Goal: Information Seeking & Learning: Learn about a topic

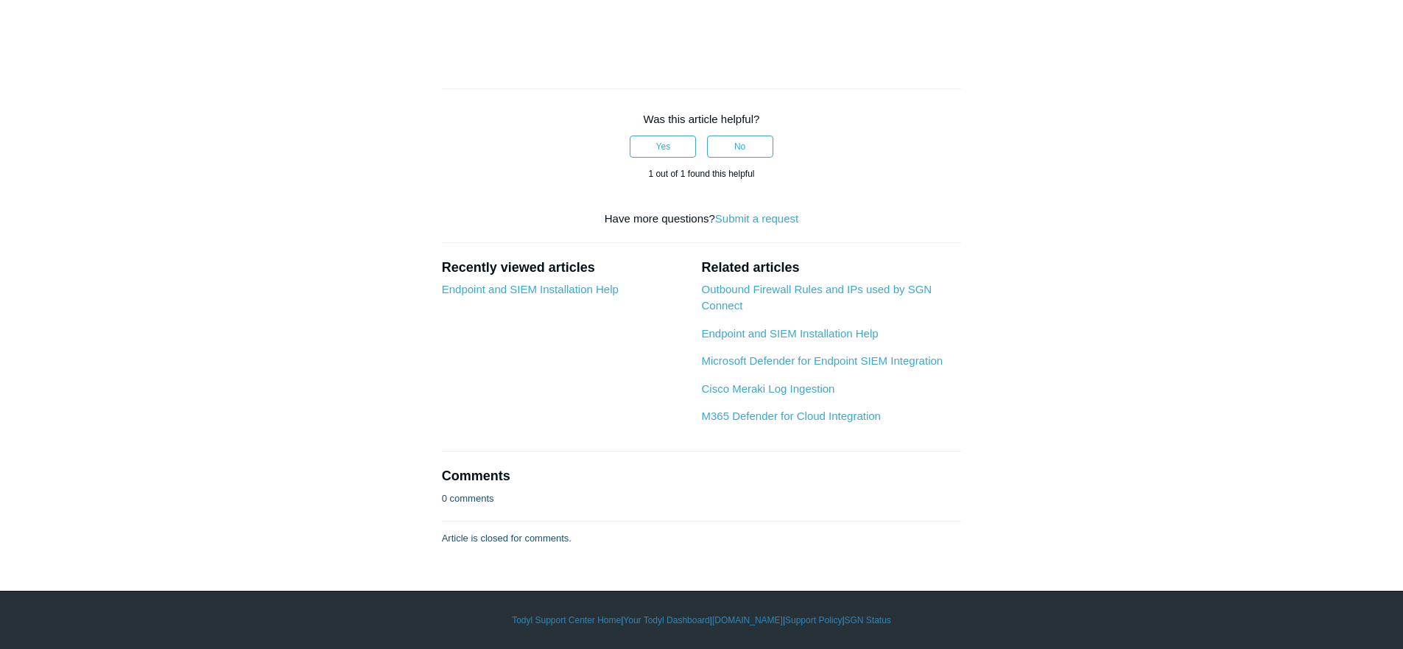
scroll to position [1925, 0]
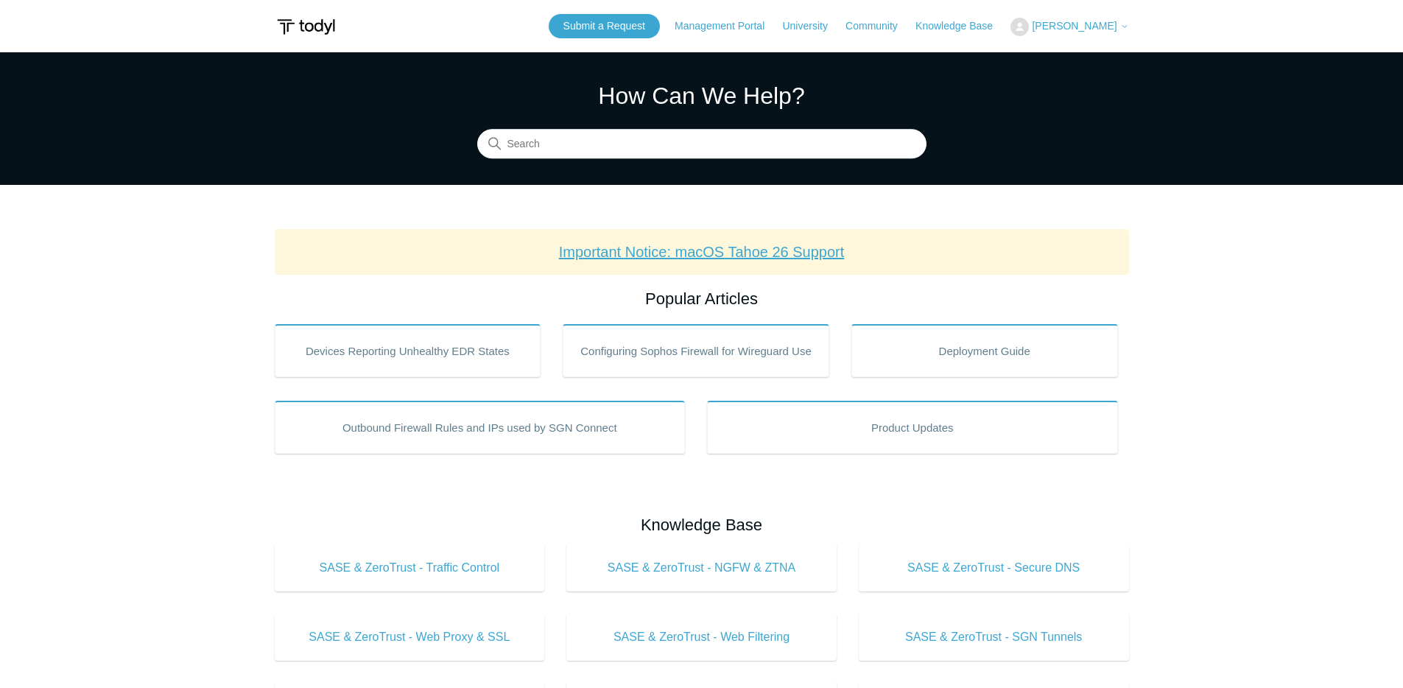
click at [780, 252] on link "Important Notice: macOS Tahoe 26 Support" at bounding box center [702, 252] width 286 height 16
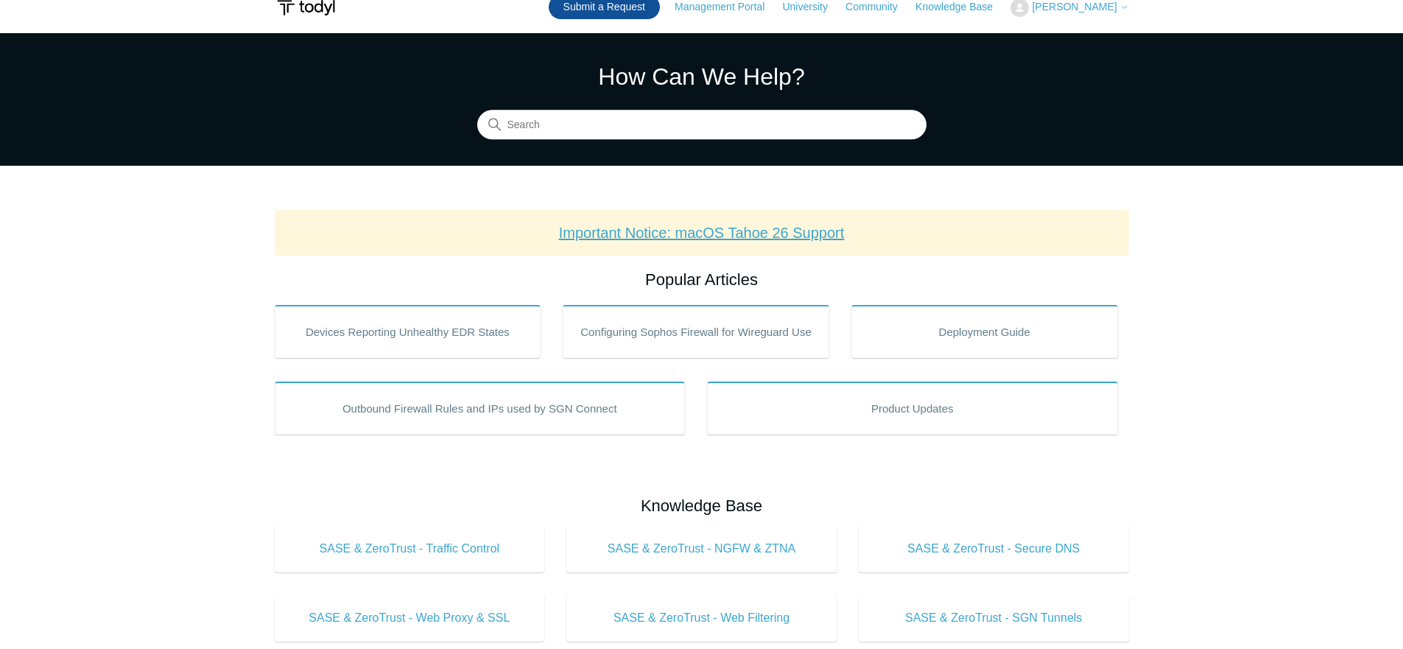
scroll to position [30, 0]
